Goal: Task Accomplishment & Management: Use online tool/utility

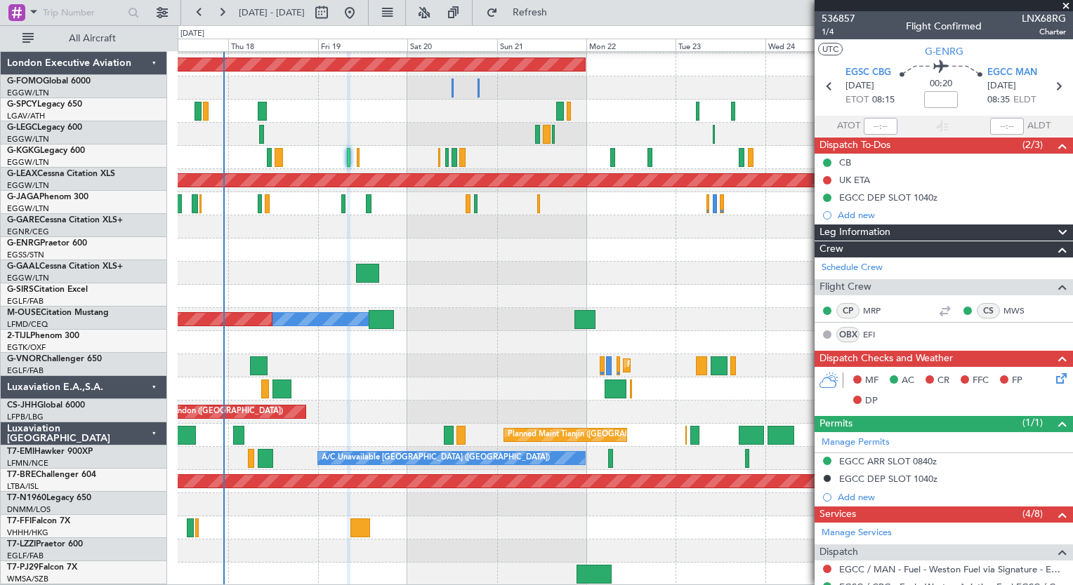
scroll to position [91, 0]
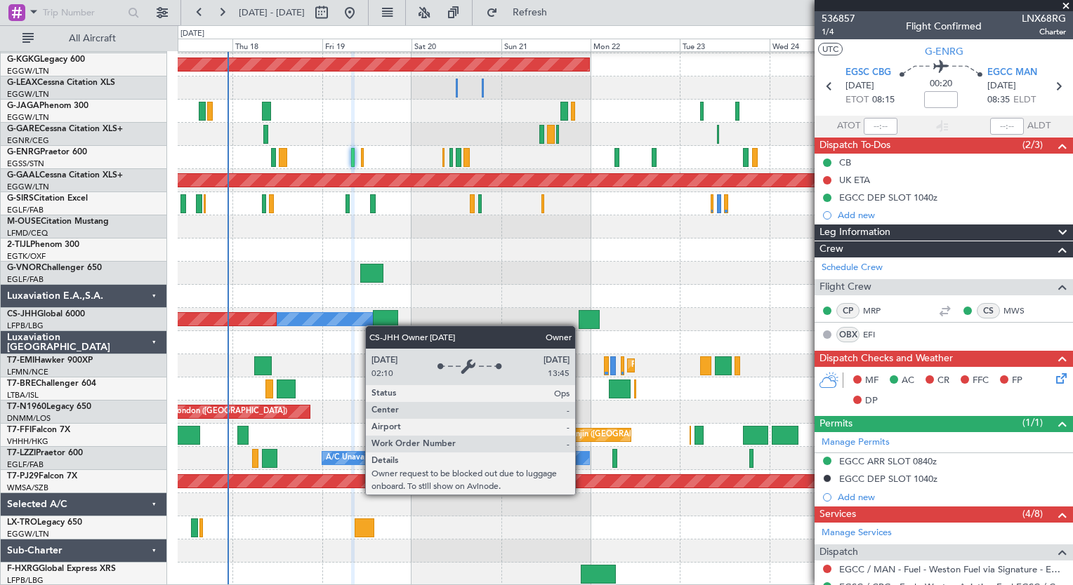
click at [371, 321] on div "A/C Unavailable [GEOGRAPHIC_DATA] ([GEOGRAPHIC_DATA]) AOG Maint [GEOGRAPHIC_DAT…" at bounding box center [625, 273] width 894 height 625
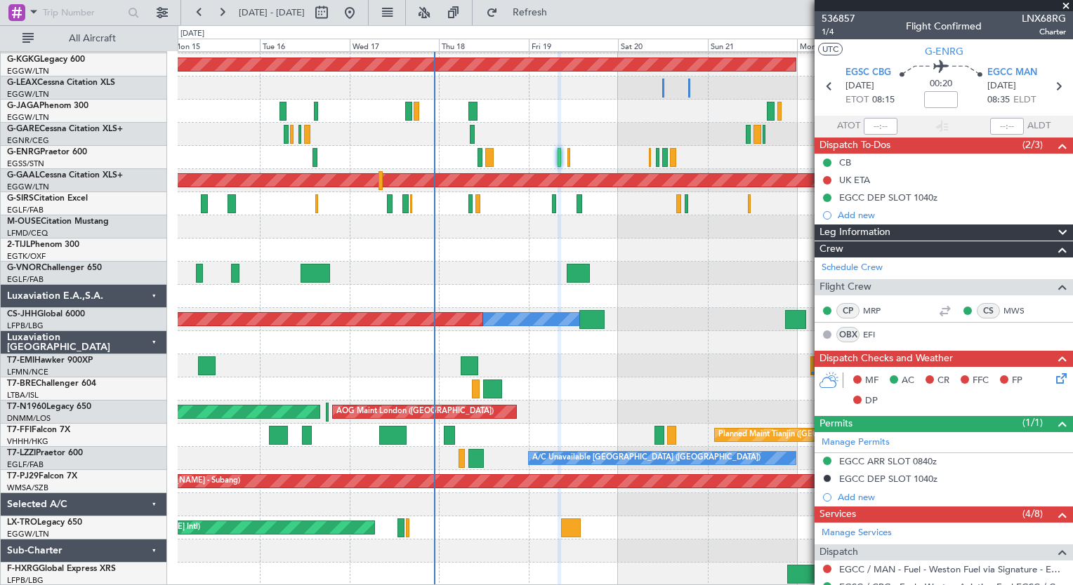
click at [472, 502] on div "A/C Unavailable [GEOGRAPHIC_DATA] ([GEOGRAPHIC_DATA]) Planned Maint [GEOGRAPHIC…" at bounding box center [625, 273] width 894 height 625
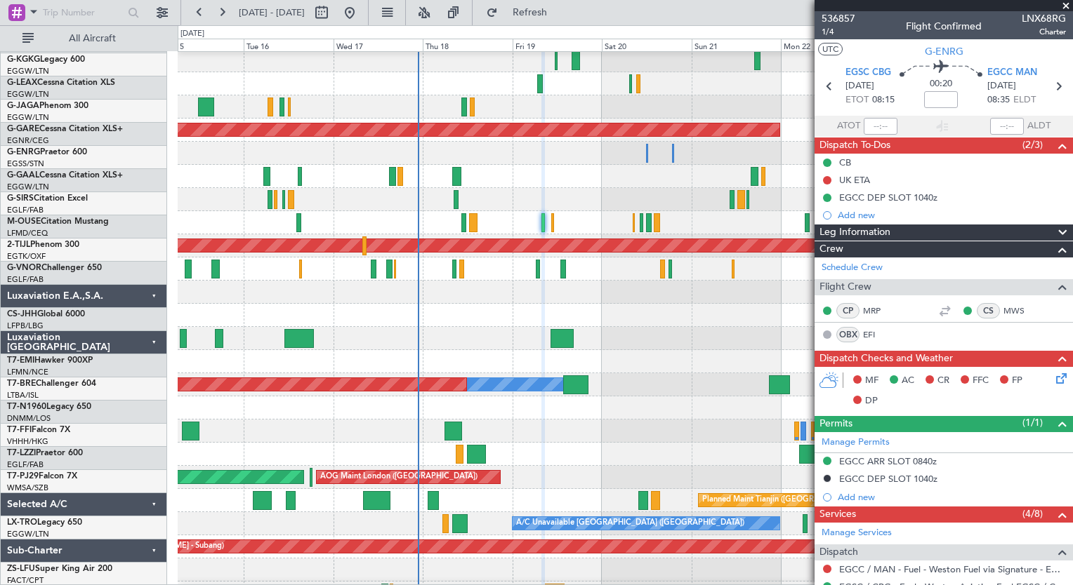
scroll to position [0, 0]
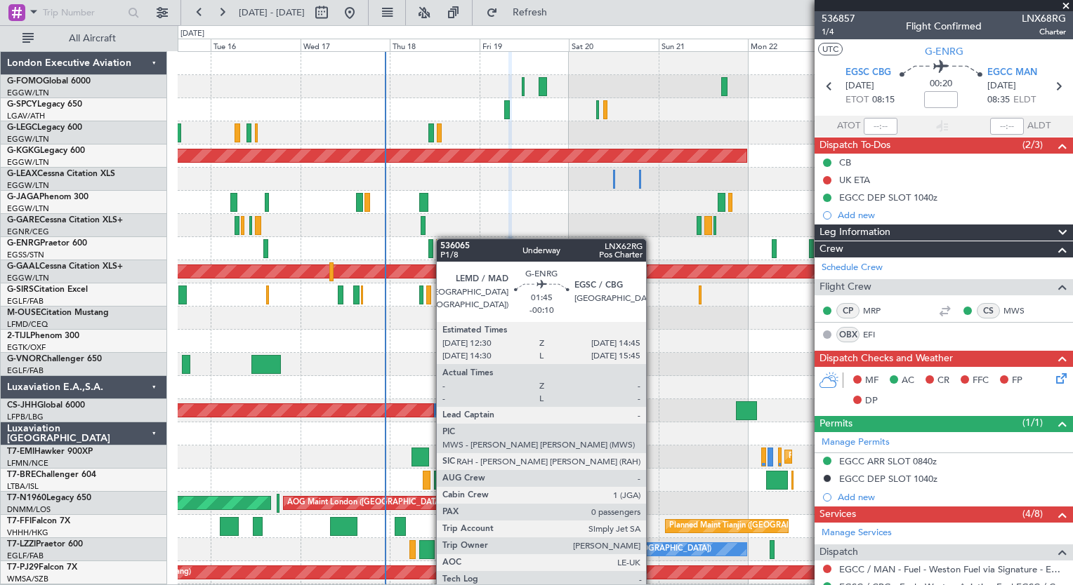
click at [442, 246] on div "A/C Unavailable [GEOGRAPHIC_DATA] ([GEOGRAPHIC_DATA]) Planned Maint [GEOGRAPHIC…" at bounding box center [625, 388] width 894 height 672
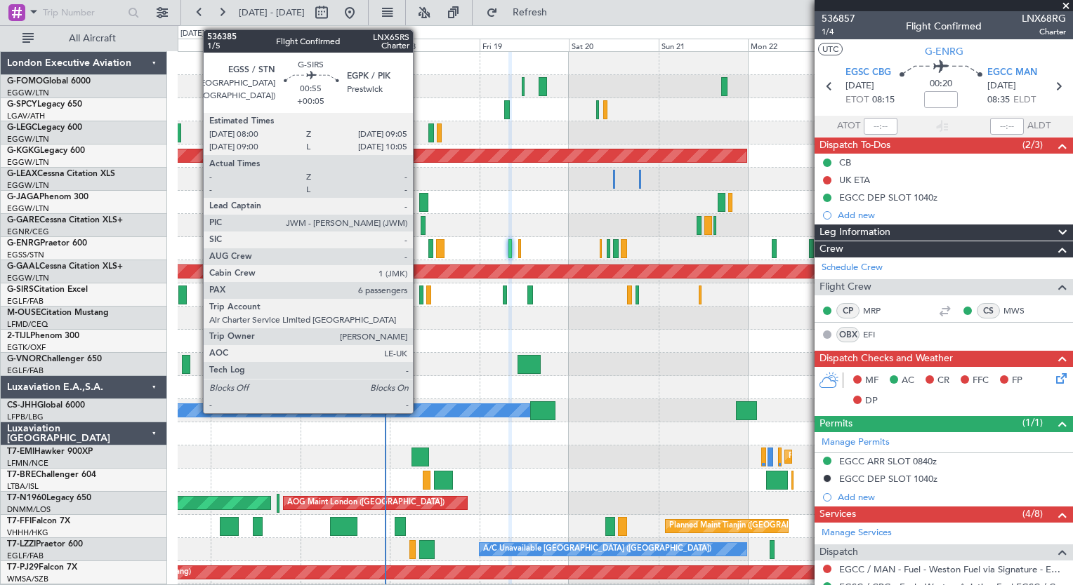
click at [419, 298] on div at bounding box center [421, 295] width 4 height 19
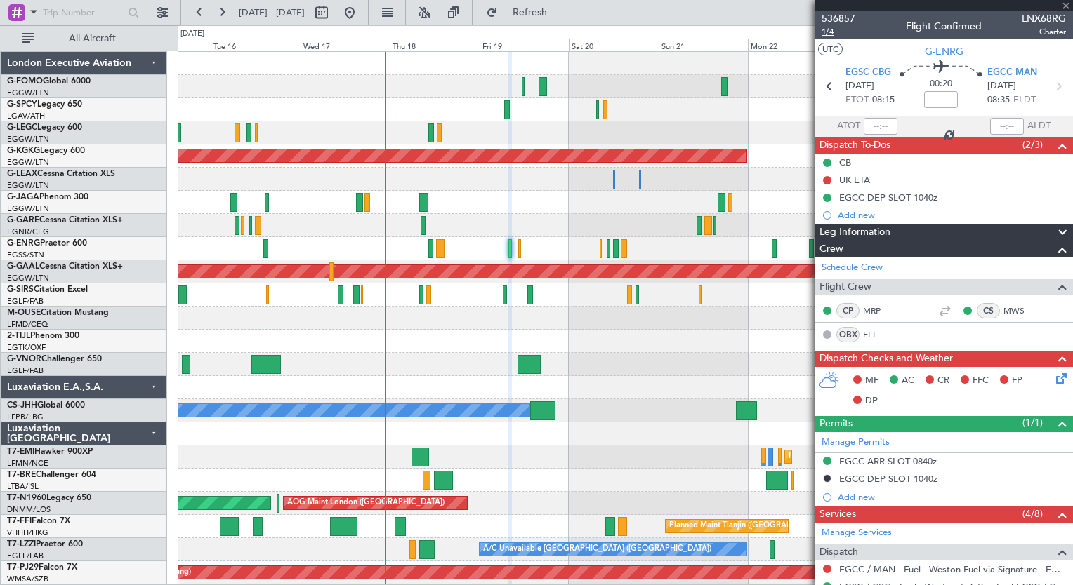
type input "+00:05"
type input "6"
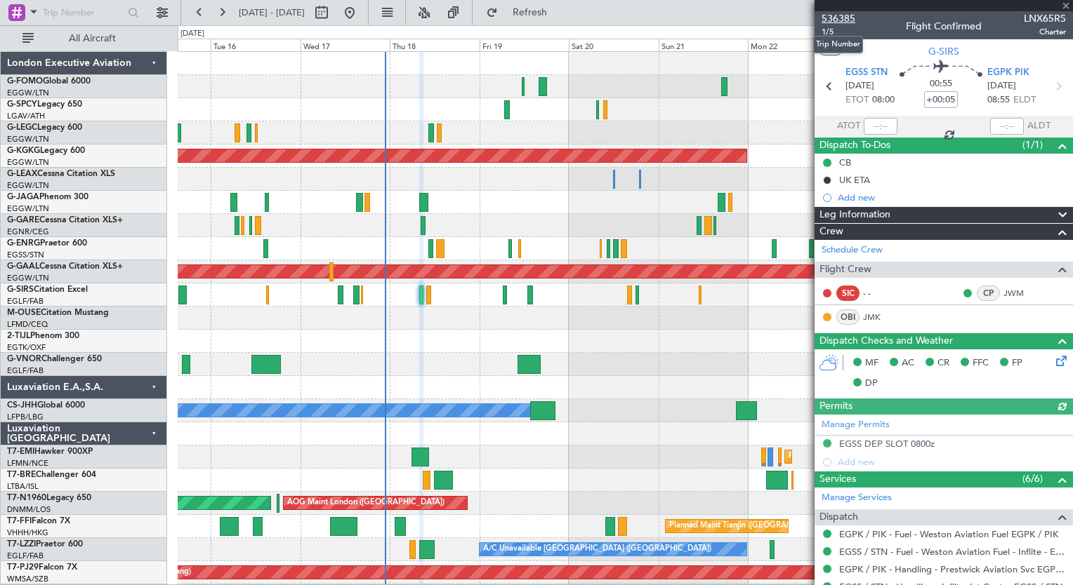
click at [838, 25] on span "536385" at bounding box center [838, 18] width 34 height 15
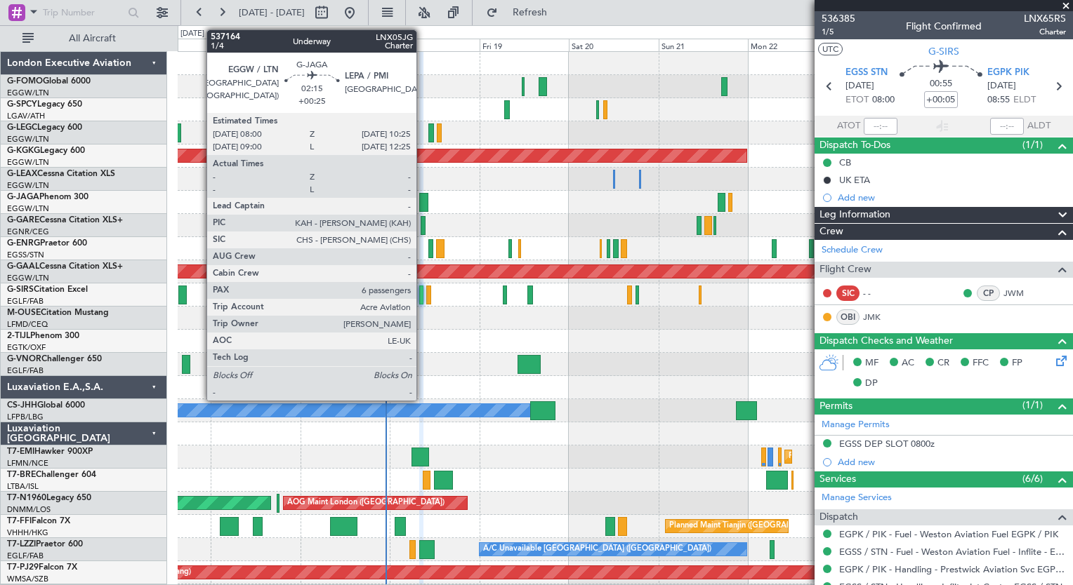
click at [423, 209] on div at bounding box center [423, 202] width 9 height 19
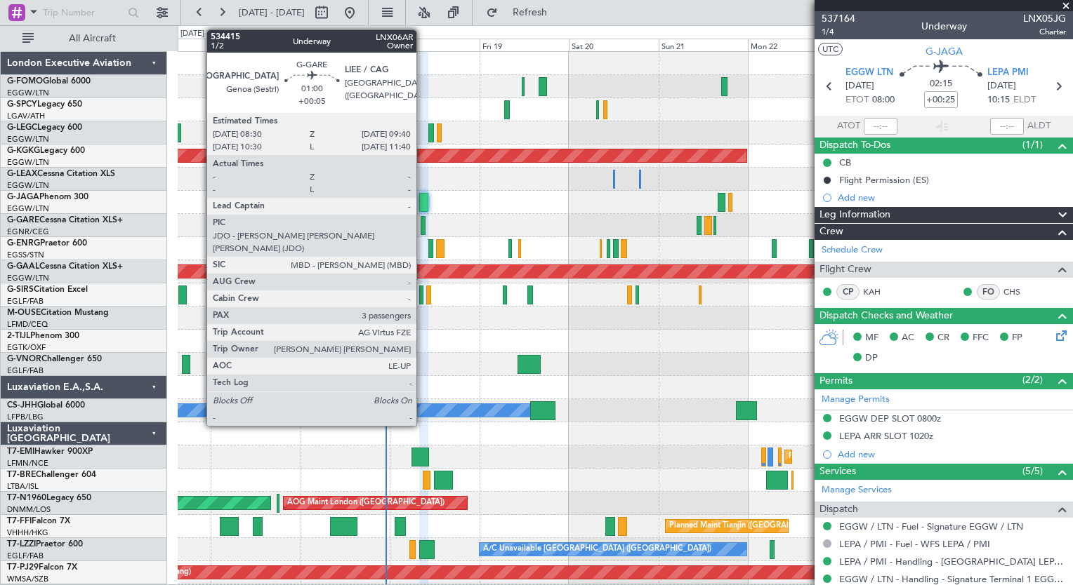
click at [423, 233] on div at bounding box center [422, 225] width 5 height 19
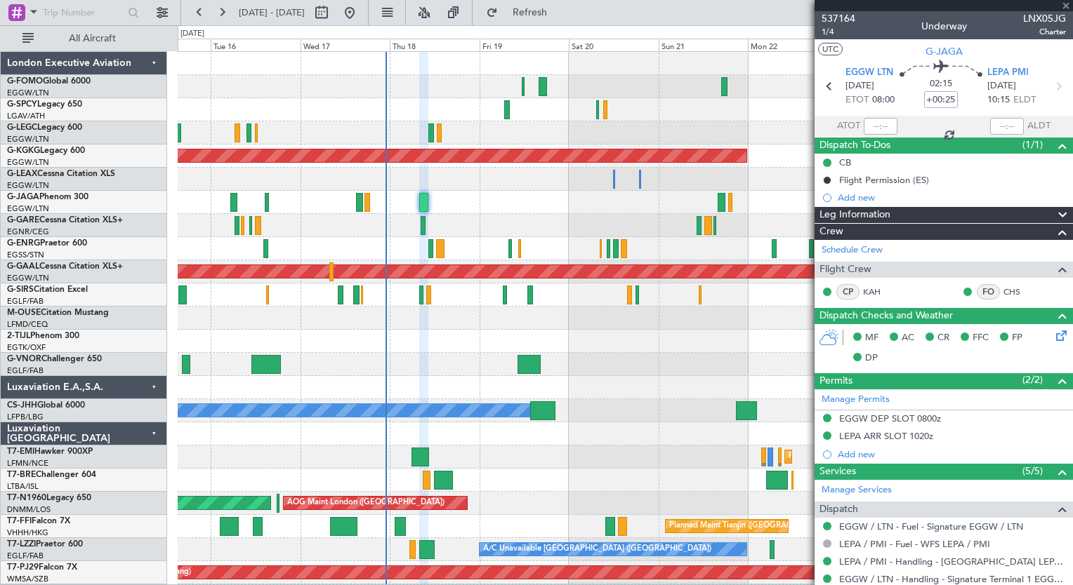
type input "+00:05"
type input "3"
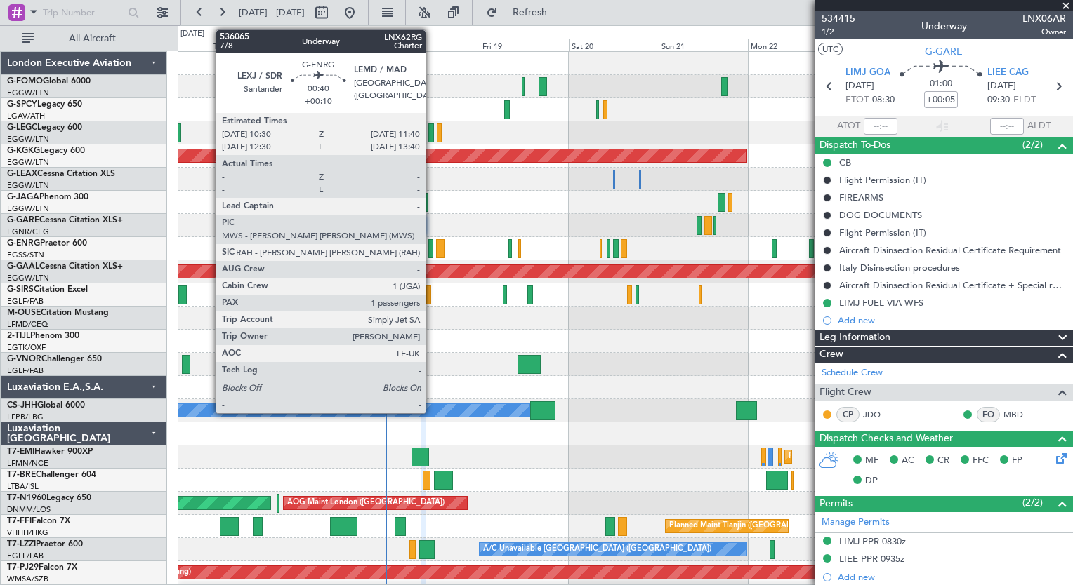
click at [432, 256] on div at bounding box center [430, 248] width 5 height 19
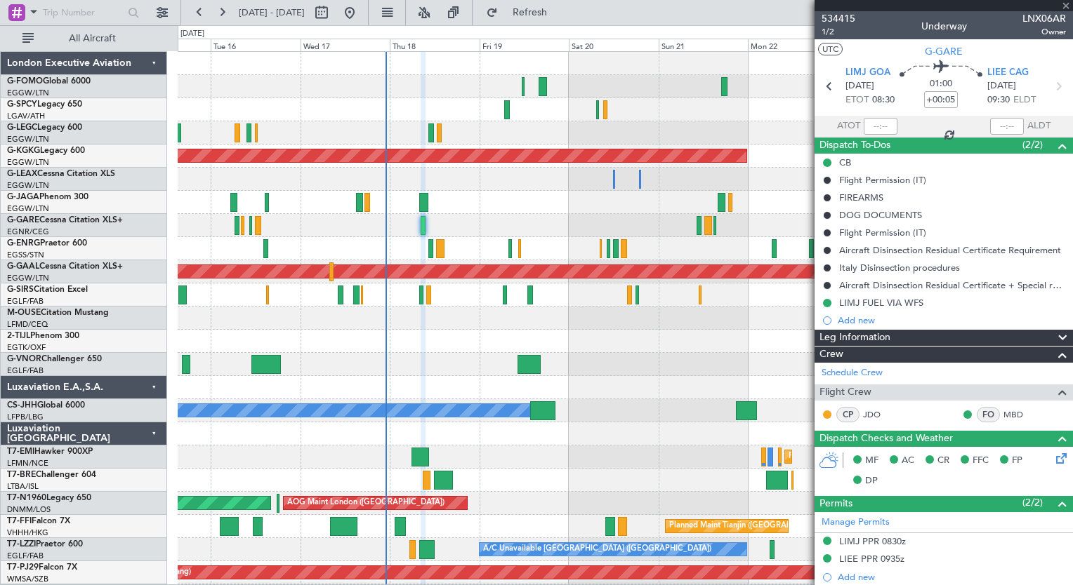
type input "+00:10"
type input "1"
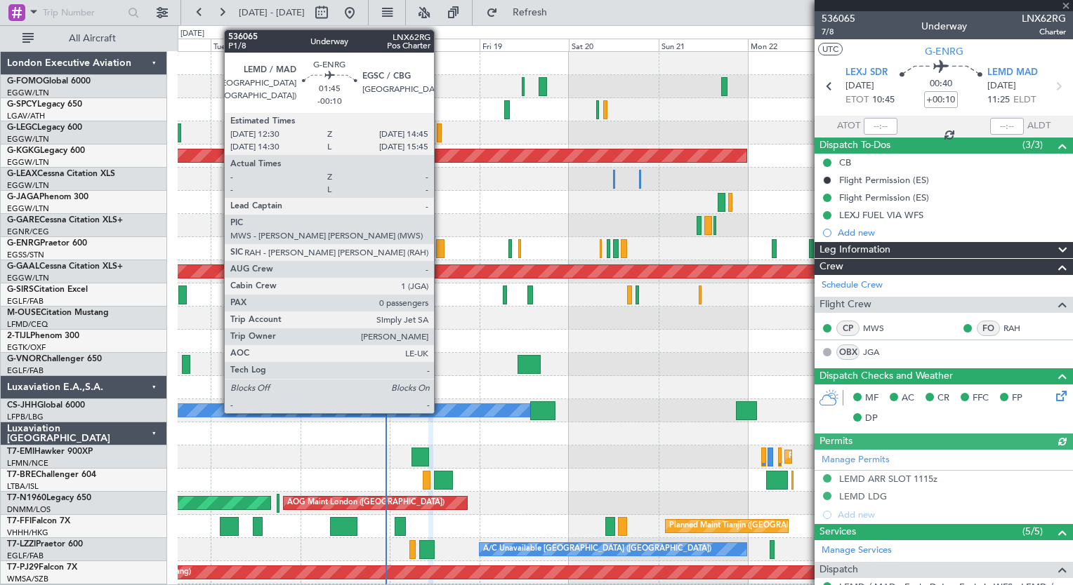
click at [440, 248] on div at bounding box center [440, 248] width 8 height 19
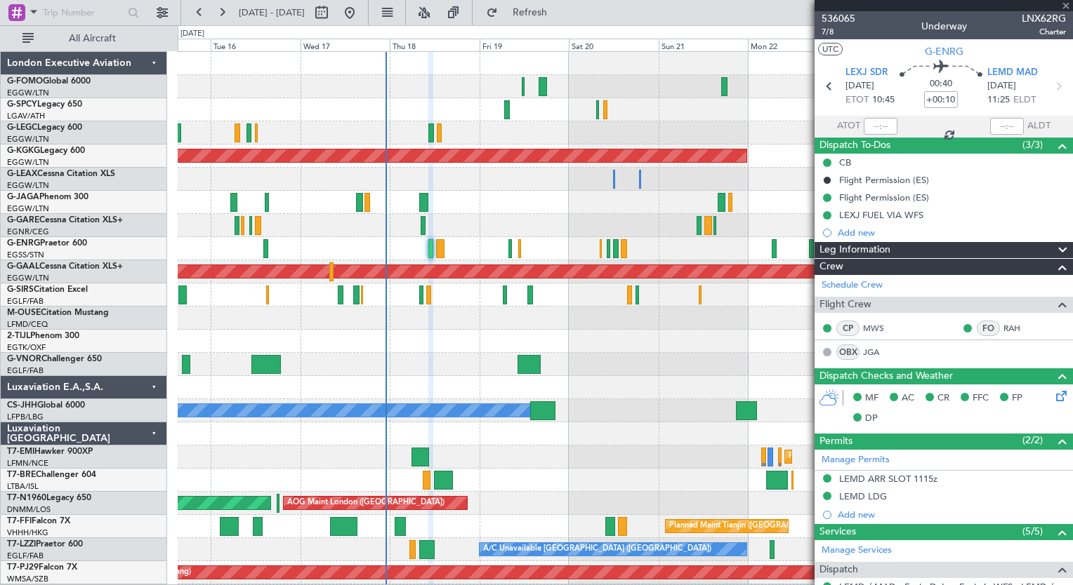
type input "-00:10"
type input "0"
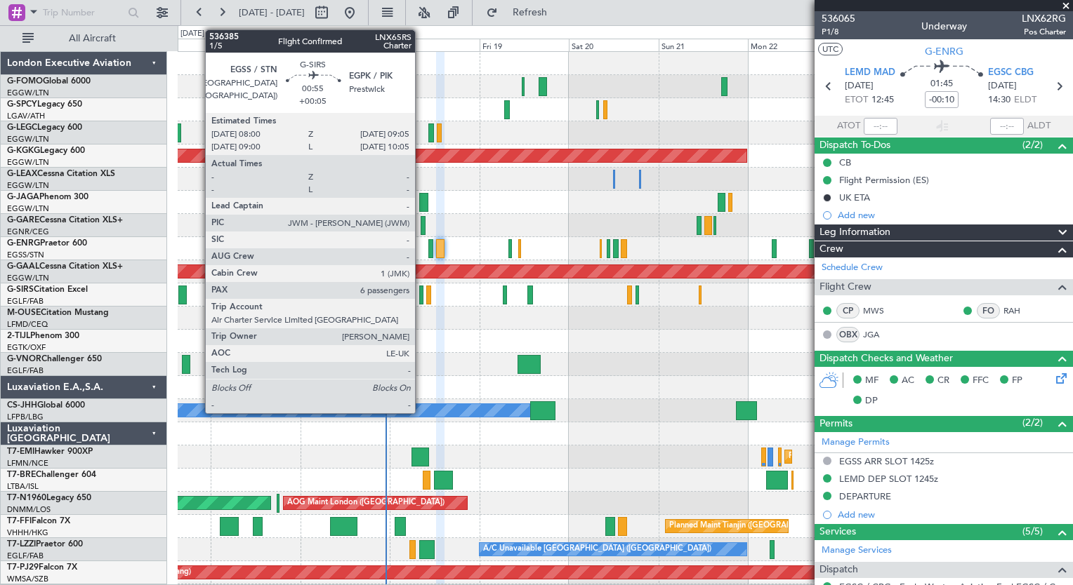
click at [421, 293] on div at bounding box center [421, 295] width 4 height 19
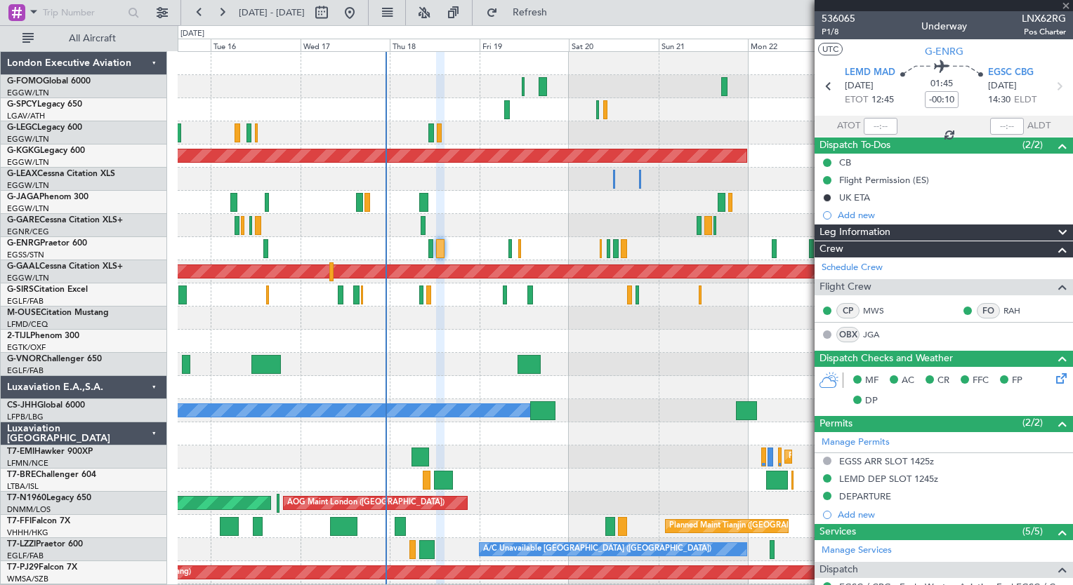
type input "+00:05"
type input "6"
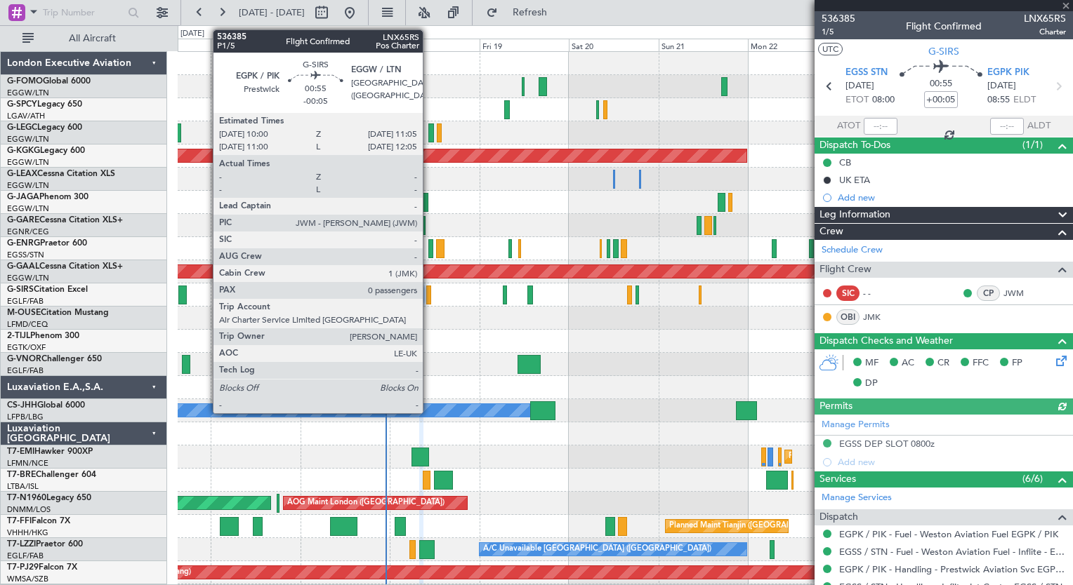
click at [429, 296] on div at bounding box center [428, 295] width 4 height 19
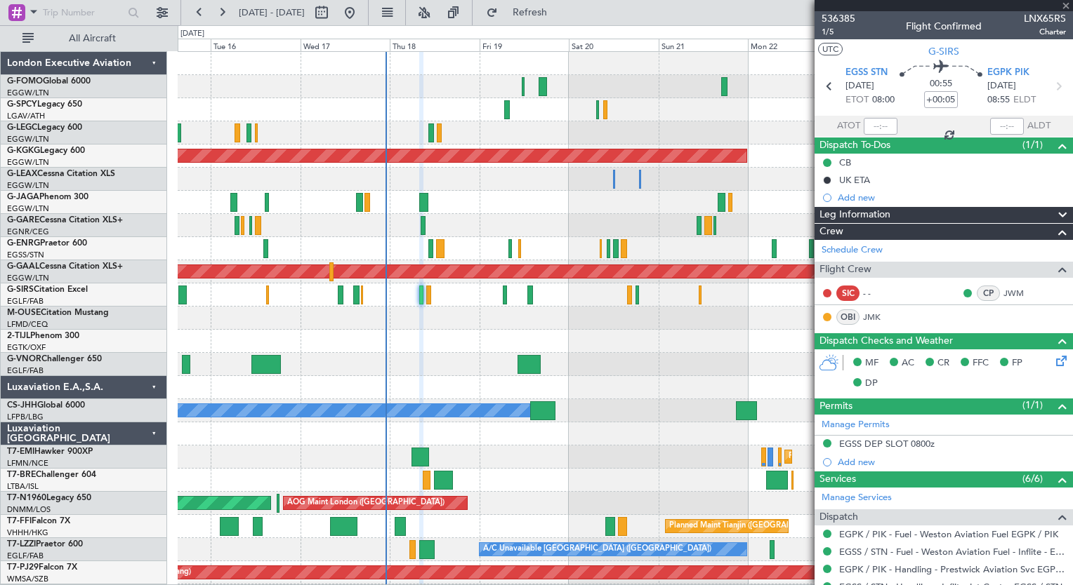
type input "-00:05"
type input "0"
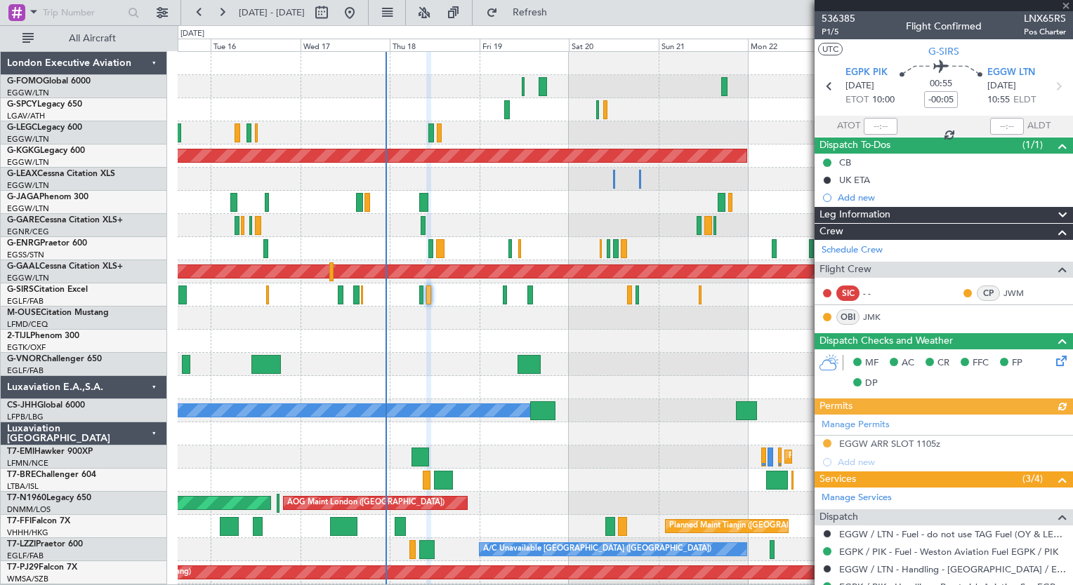
scroll to position [138, 0]
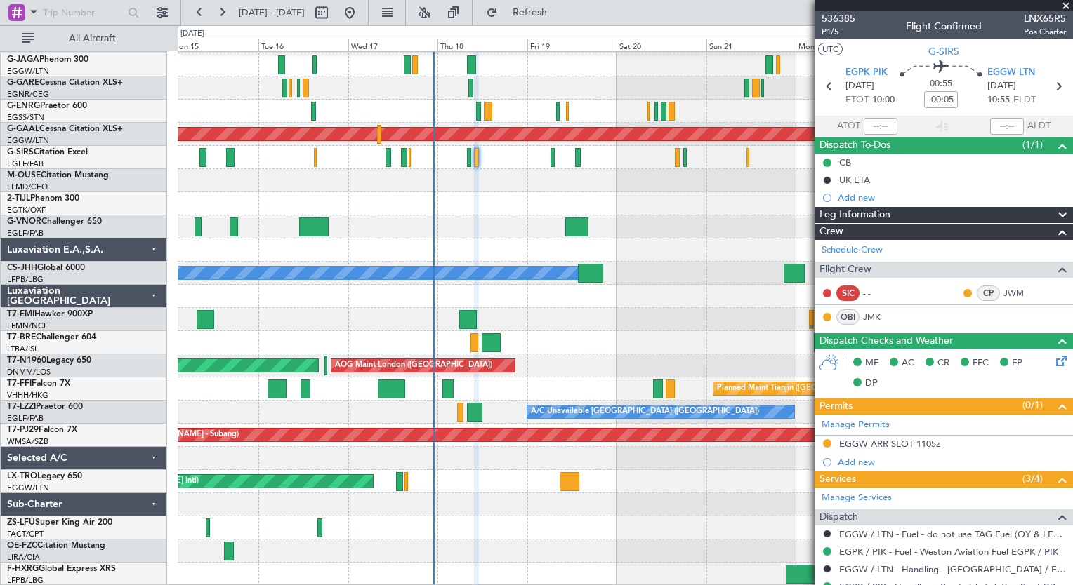
click at [470, 226] on div "Planned Maint Dusseldorf Owner Planned Maint [GEOGRAPHIC_DATA] ([GEOGRAPHIC_DAT…" at bounding box center [625, 250] width 894 height 672
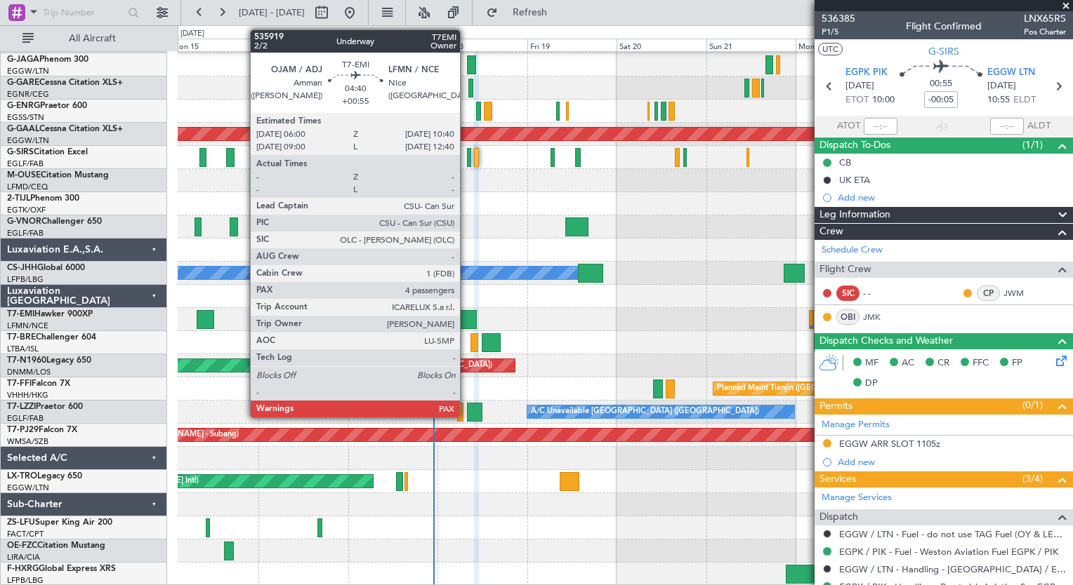
click at [466, 314] on div at bounding box center [468, 319] width 18 height 19
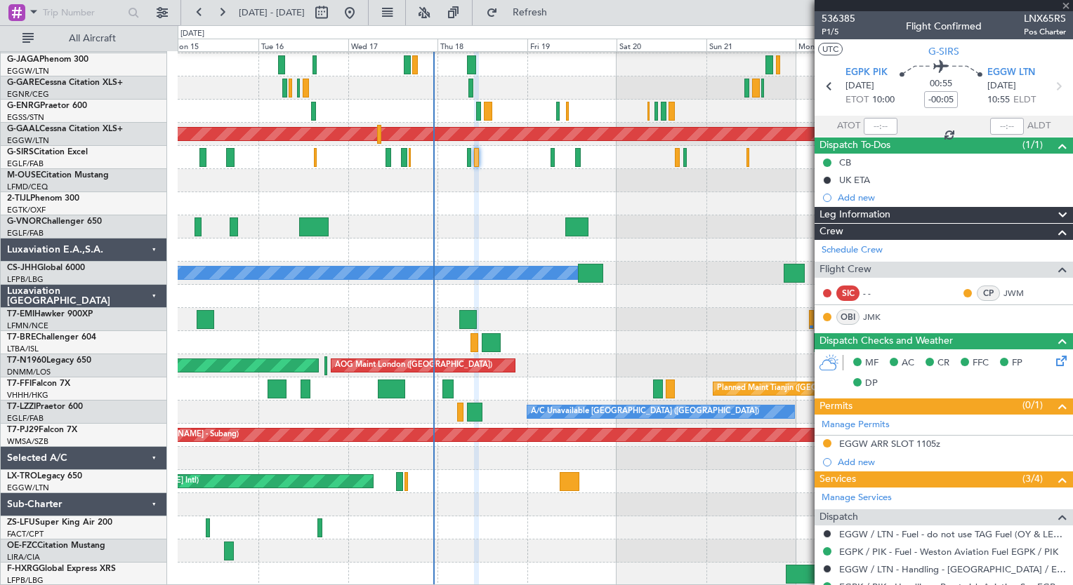
type input "+00:55"
type input "4"
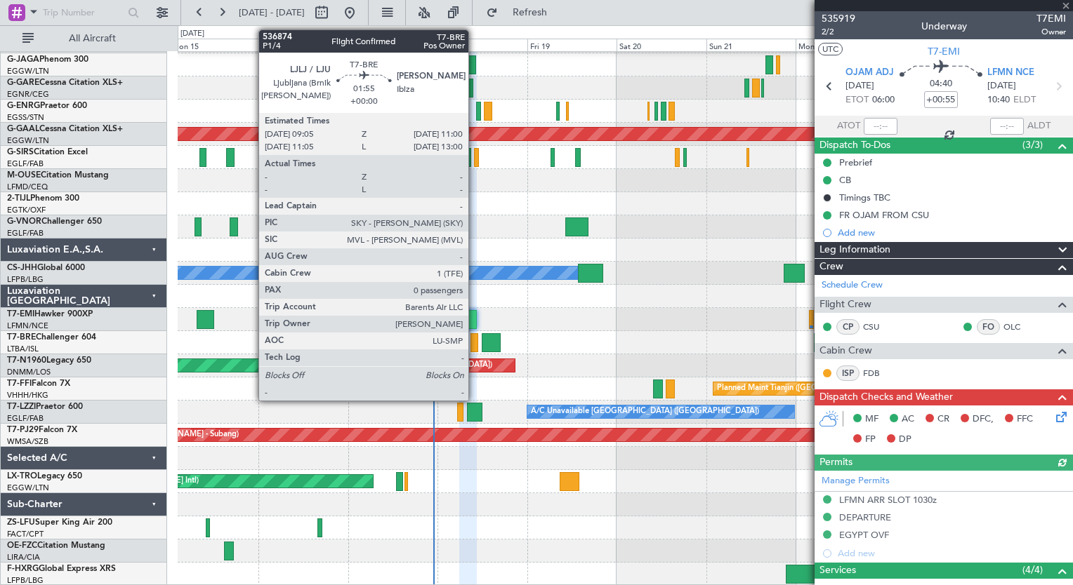
click at [475, 345] on div at bounding box center [474, 342] width 8 height 19
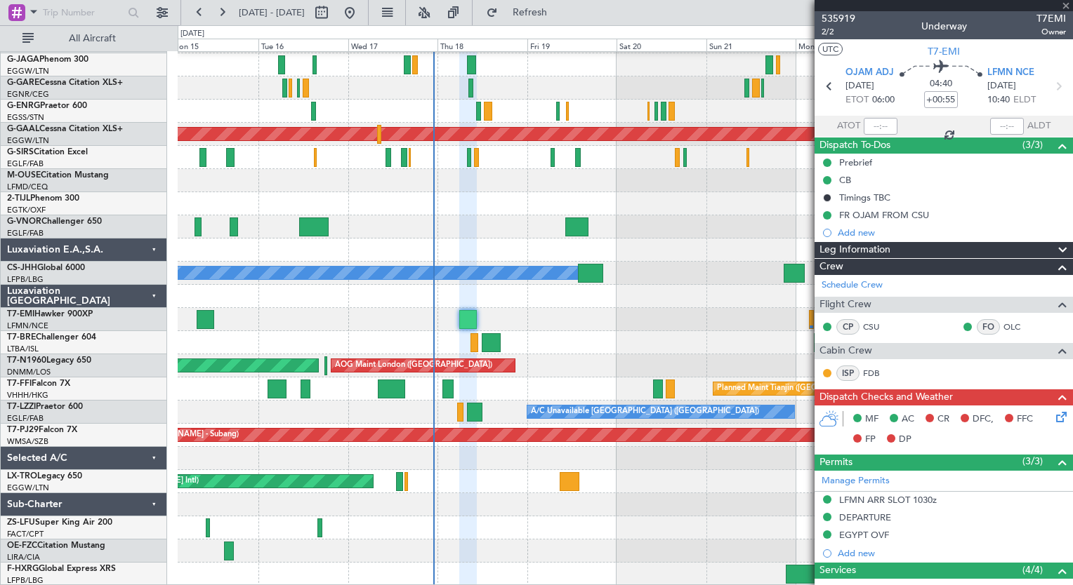
type input "0"
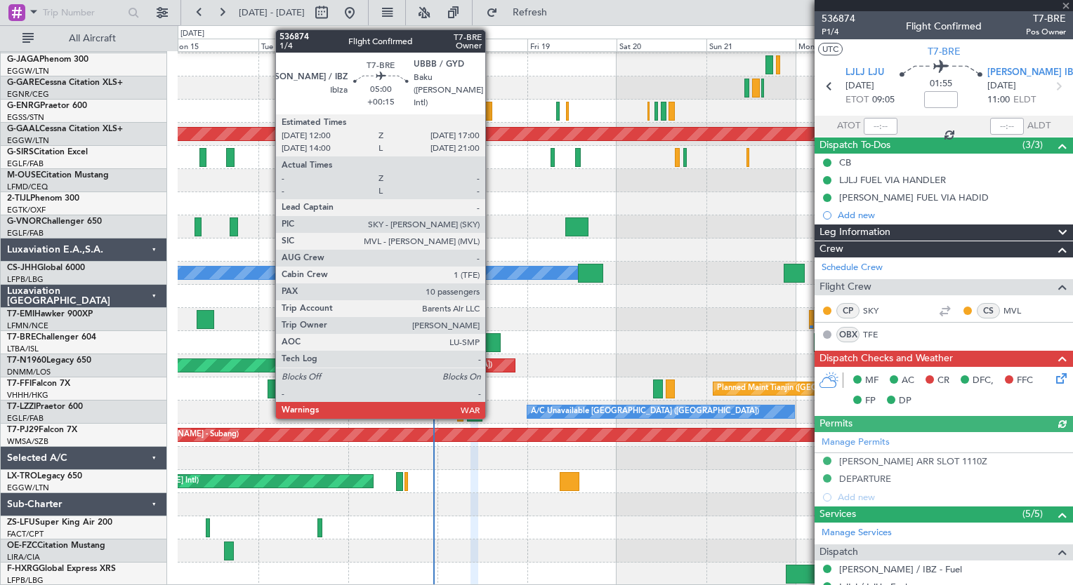
click at [491, 345] on div at bounding box center [491, 342] width 19 height 19
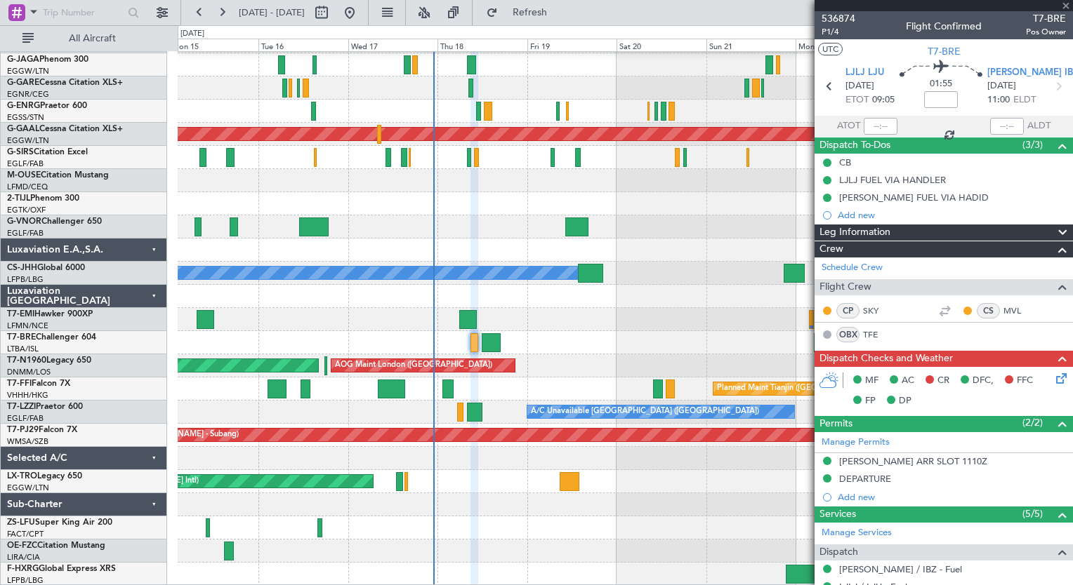
type input "+00:15"
type input "10"
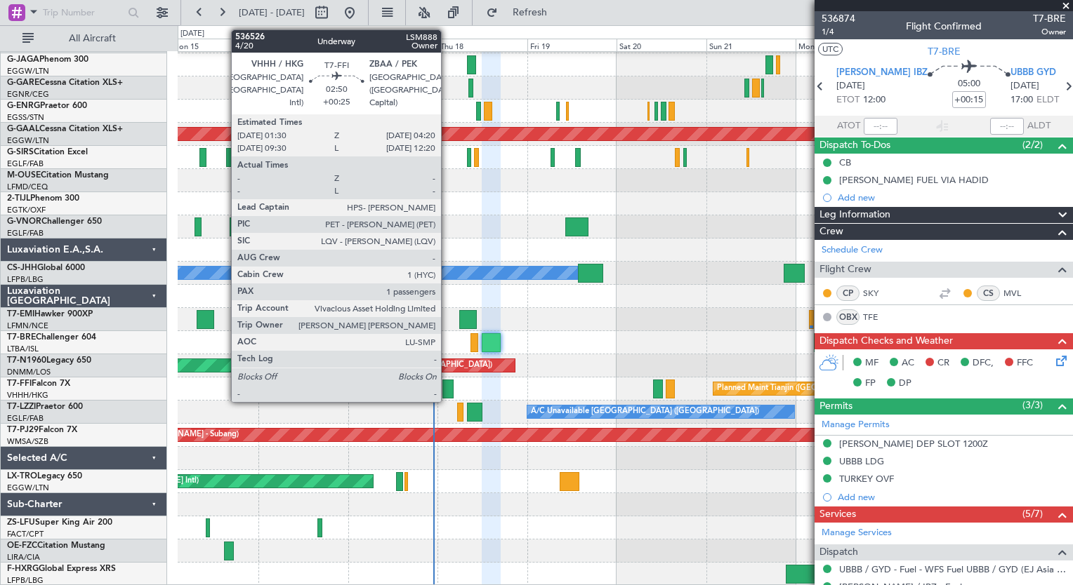
click at [447, 390] on div at bounding box center [447, 389] width 11 height 19
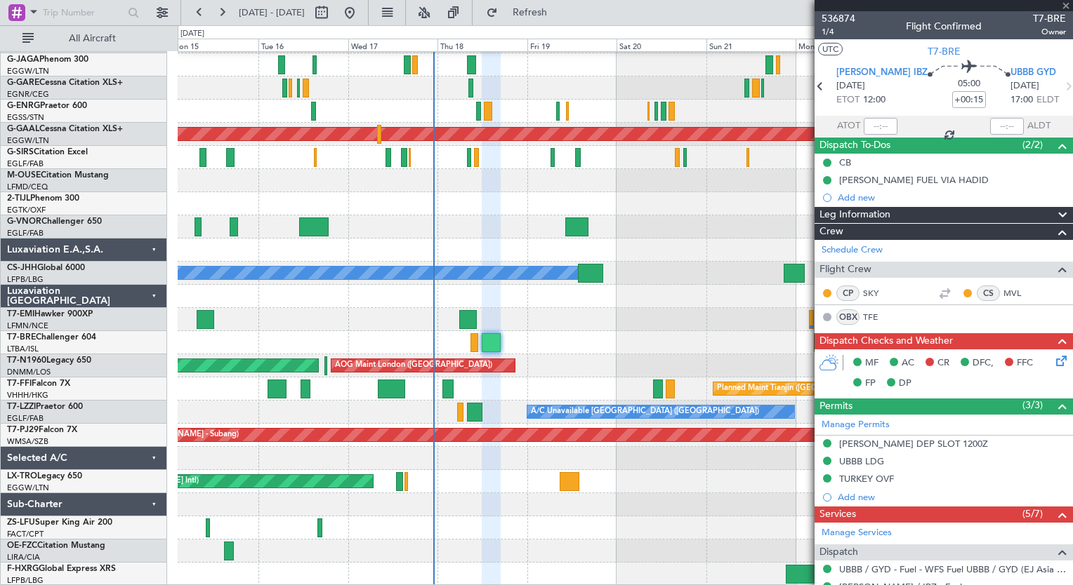
type input "+00:25"
type input "1"
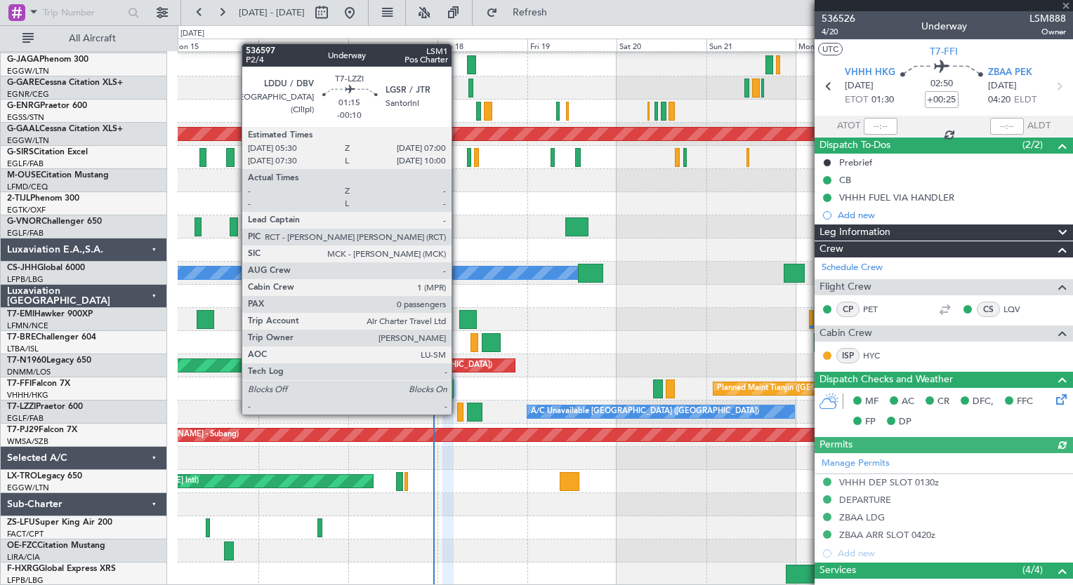
click at [458, 413] on div at bounding box center [460, 412] width 6 height 19
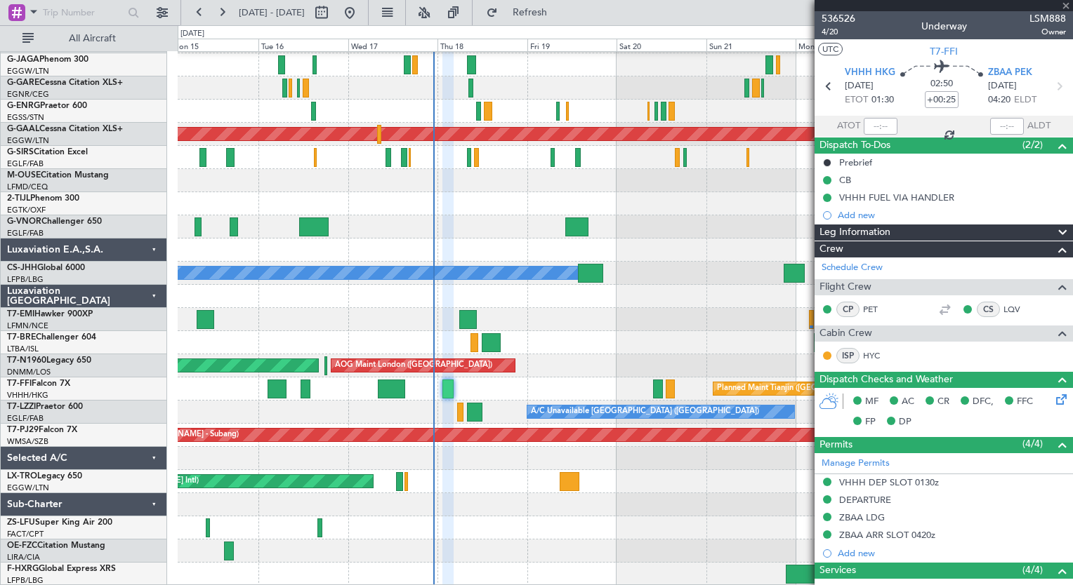
type input "-00:10"
type input "0"
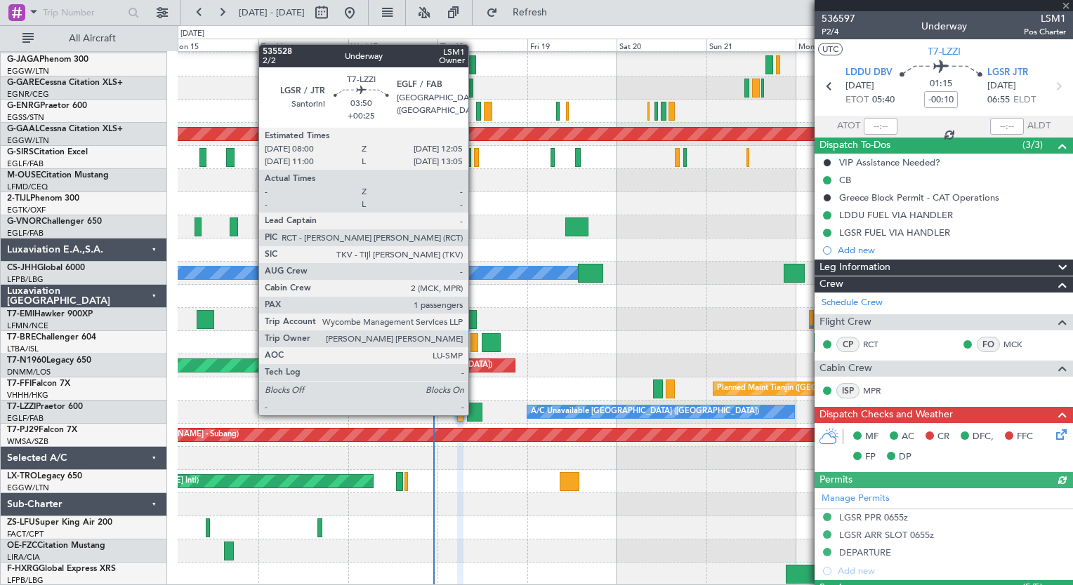
click at [475, 414] on div at bounding box center [474, 412] width 15 height 19
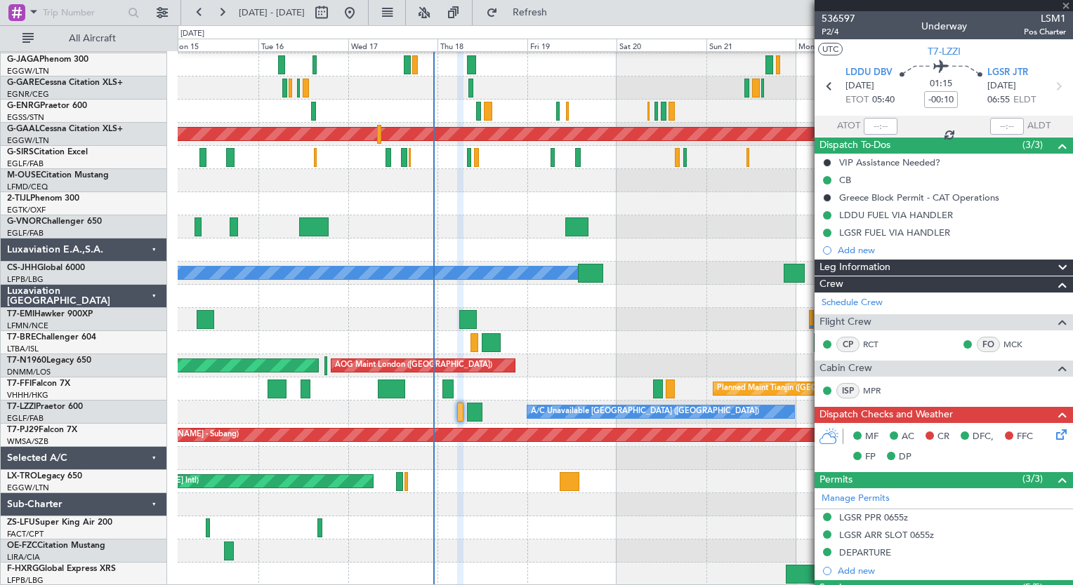
type input "+00:25"
type input "1"
